Goal: Transaction & Acquisition: Purchase product/service

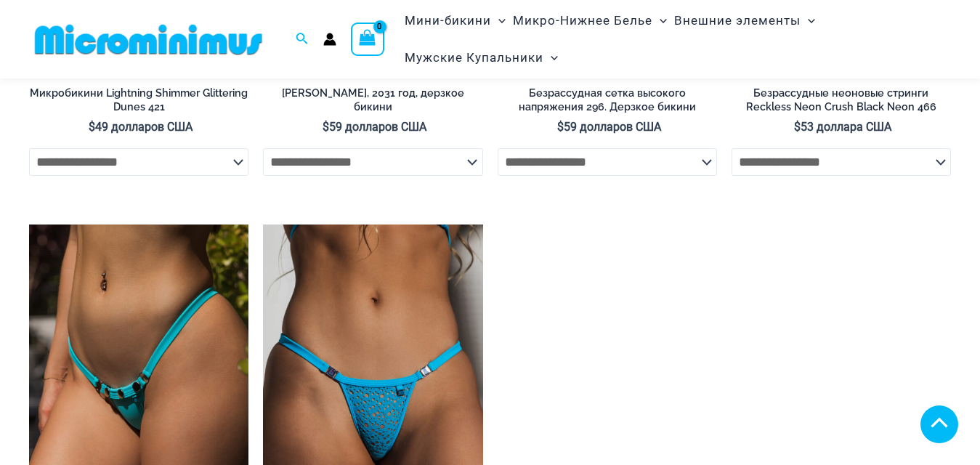
scroll to position [3838, 0]
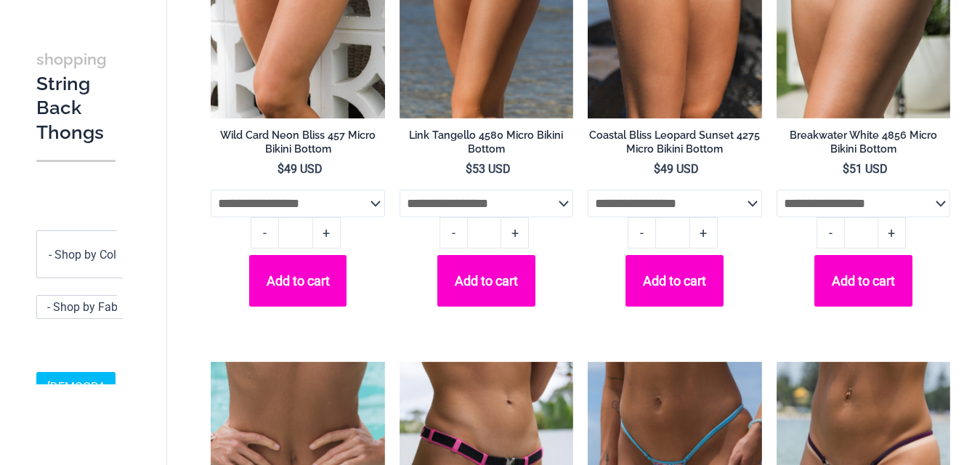
scroll to position [105, 0]
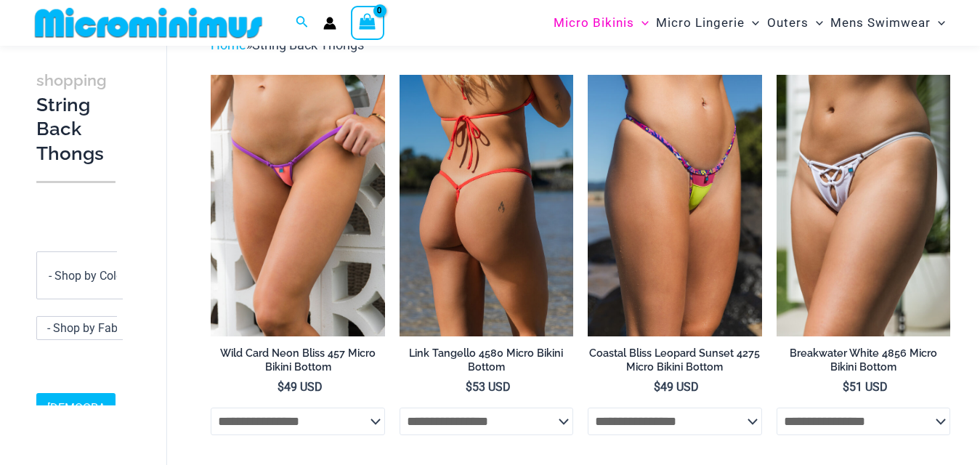
click at [466, 217] on img at bounding box center [487, 205] width 174 height 261
